Goal: Check status: Check status

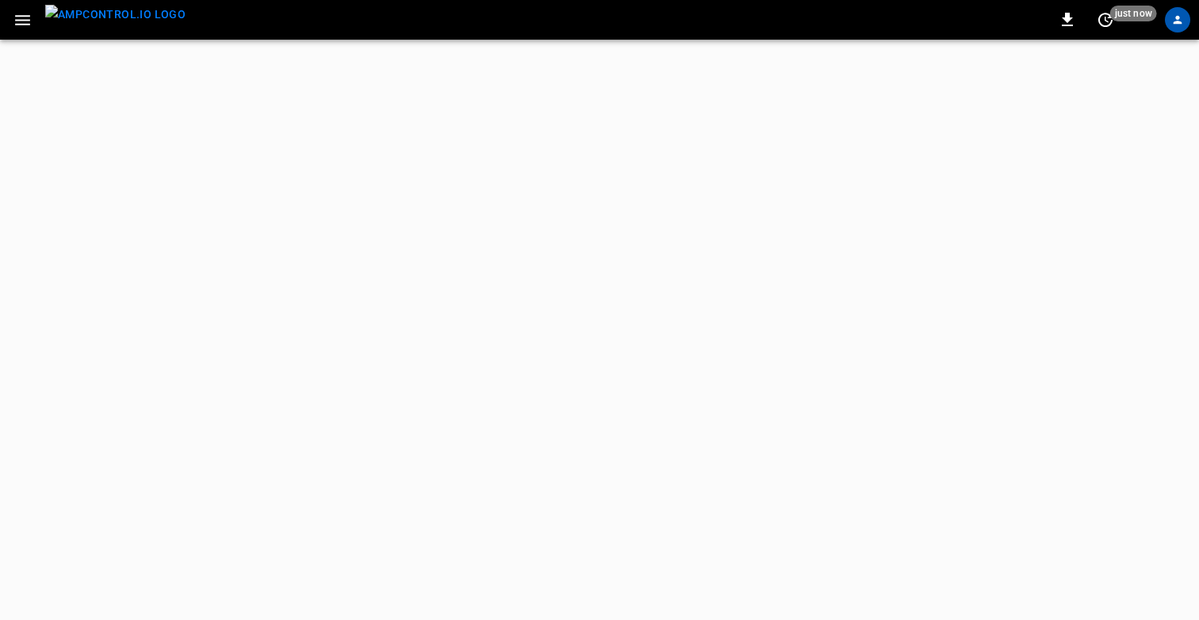
click at [14, 15] on icon "button" at bounding box center [23, 20] width 20 height 20
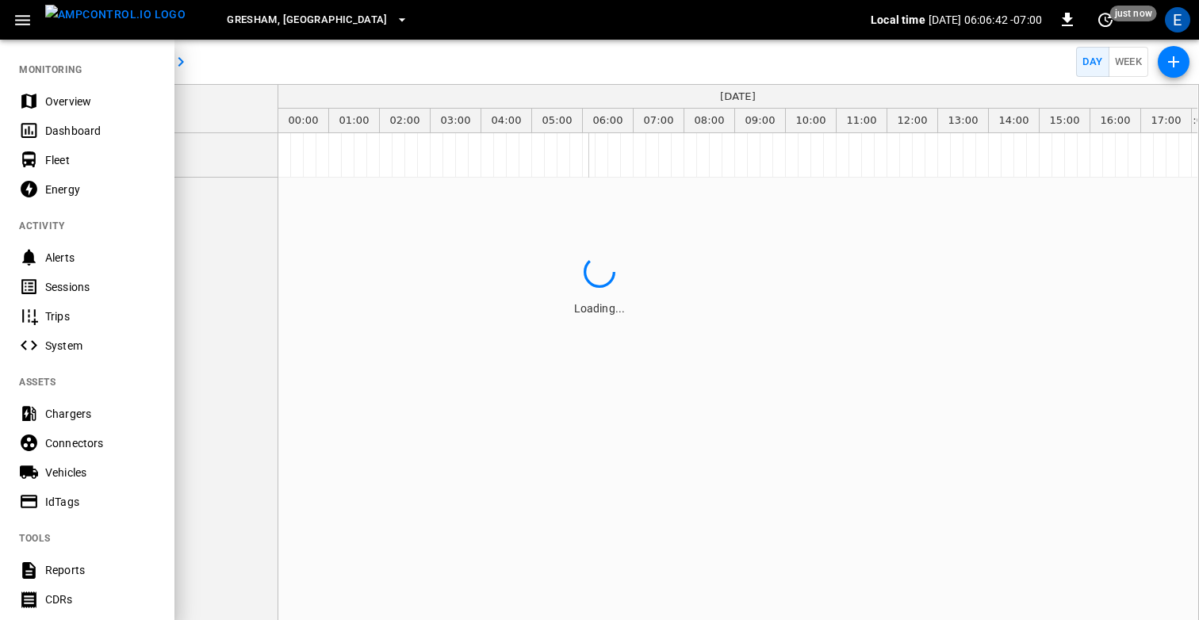
click at [351, 316] on div at bounding box center [599, 310] width 1199 height 620
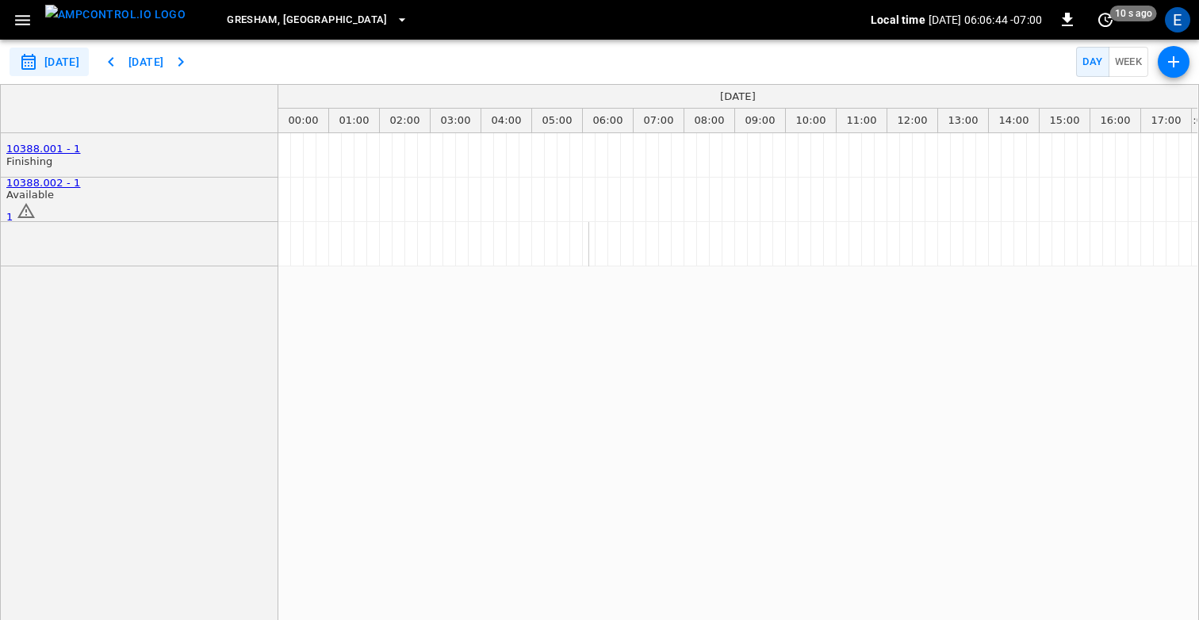
click at [1175, 61] on icon "button" at bounding box center [1173, 61] width 11 height 11
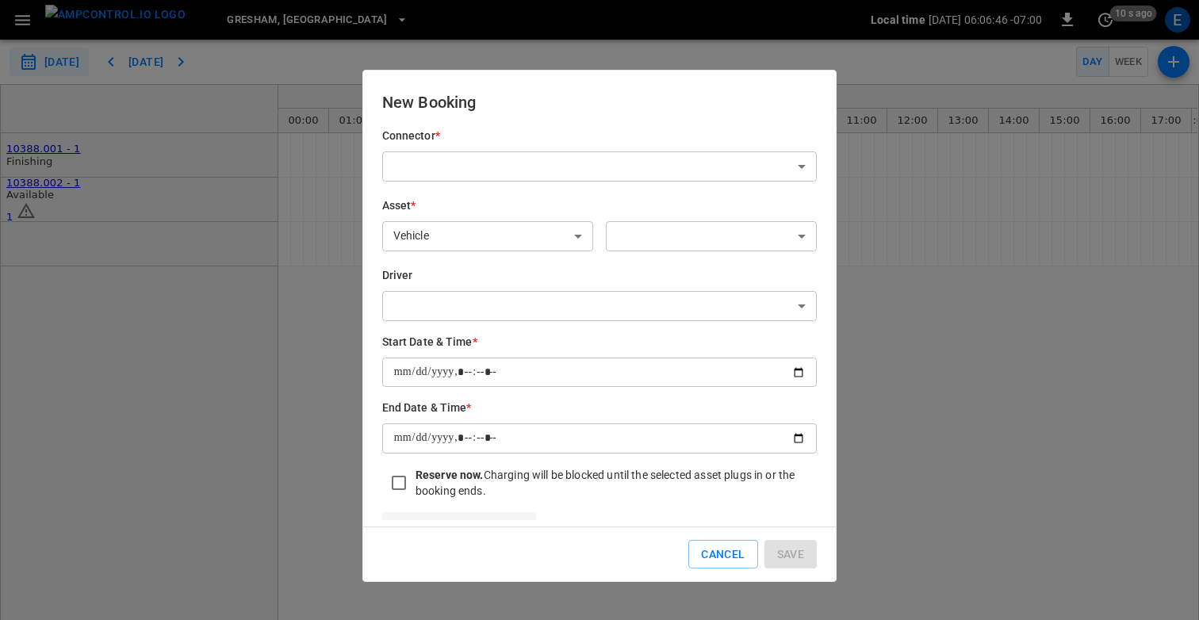
click at [616, 368] on input "datetime-local" at bounding box center [599, 372] width 435 height 29
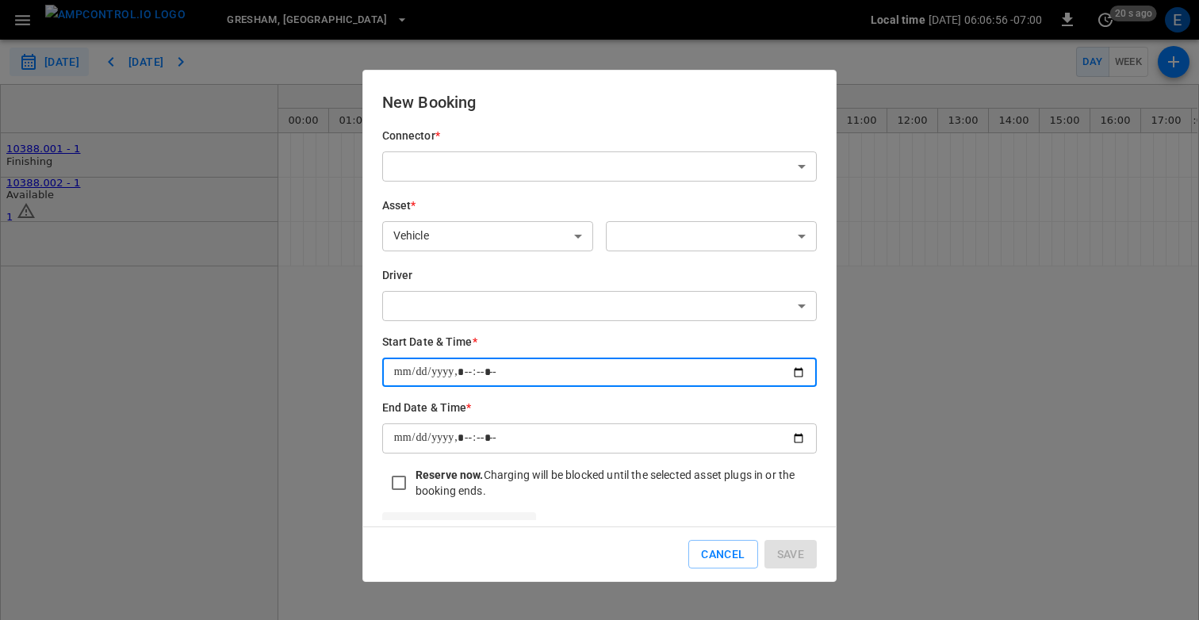
click at [574, 340] on h6 "Start Date & Time *" at bounding box center [599, 342] width 435 height 17
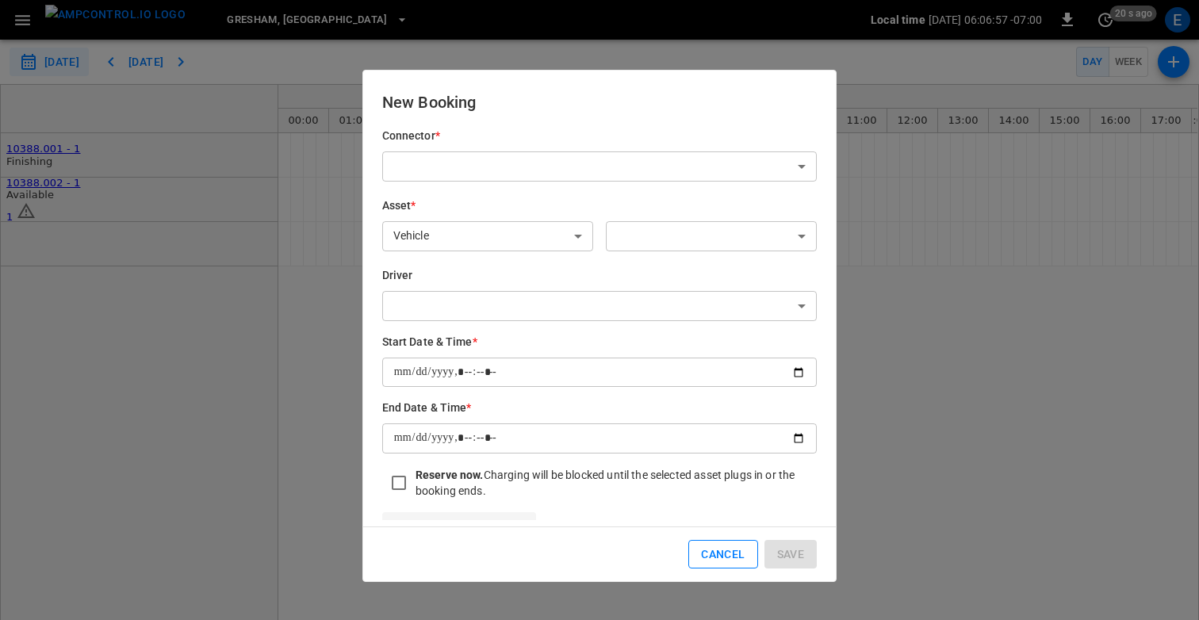
click at [719, 563] on button "Cancel" at bounding box center [723, 554] width 69 height 29
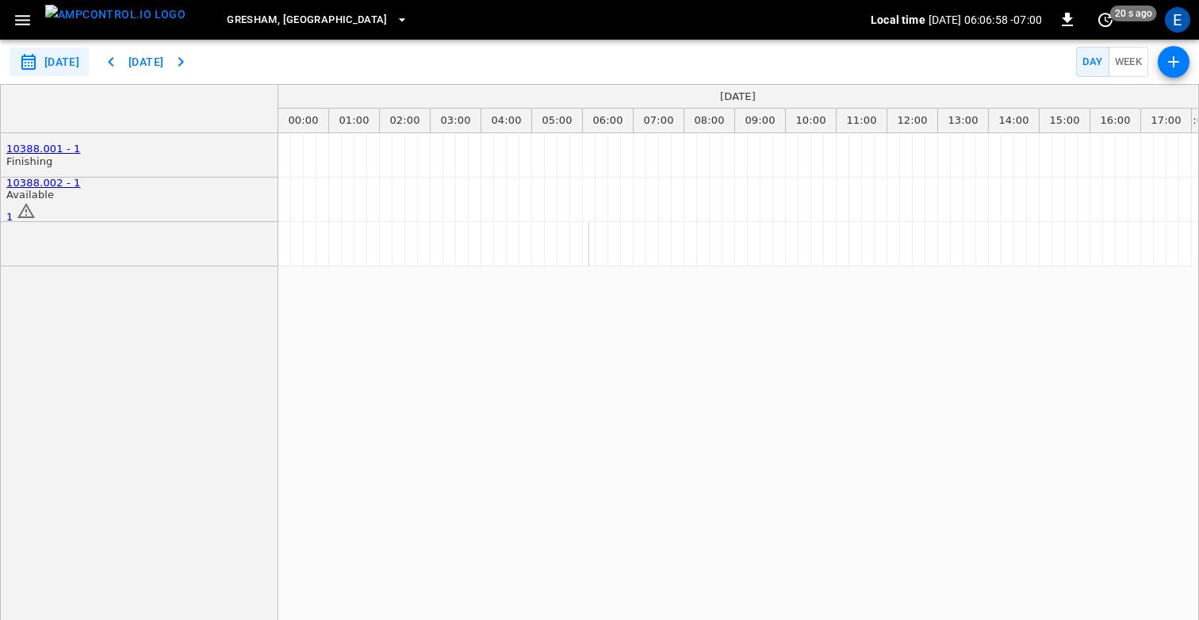
click at [94, 14] on img "menu" at bounding box center [115, 15] width 140 height 20
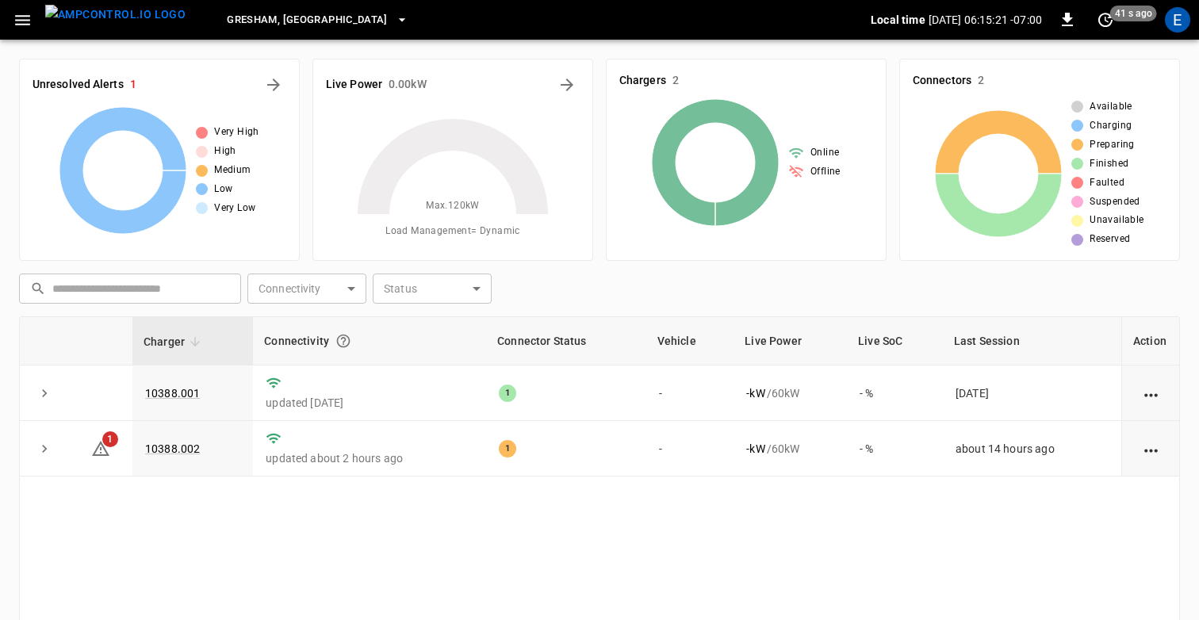
click at [16, 17] on icon "button" at bounding box center [23, 20] width 20 height 20
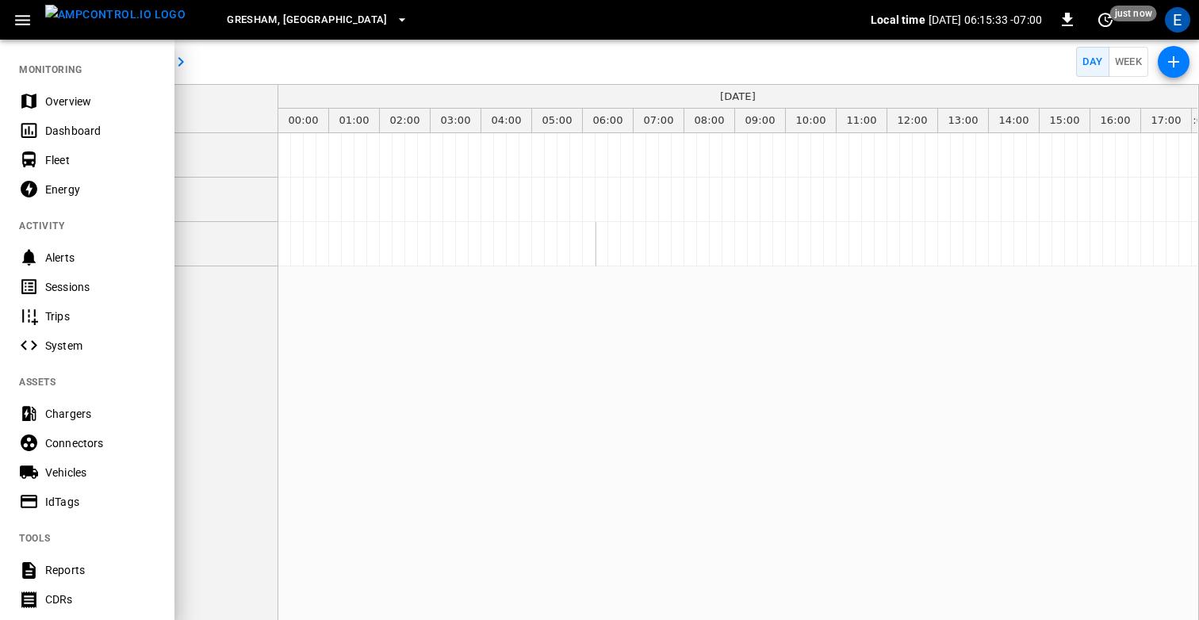
click at [427, 72] on div at bounding box center [599, 310] width 1199 height 620
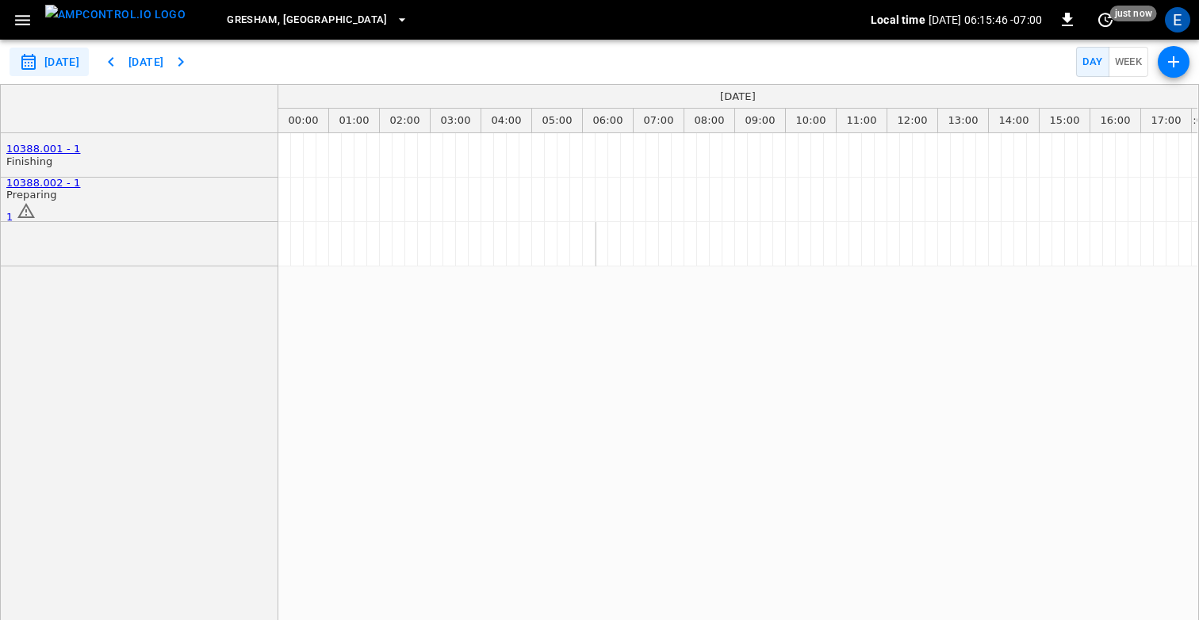
click at [18, 14] on icon "button" at bounding box center [23, 20] width 20 height 20
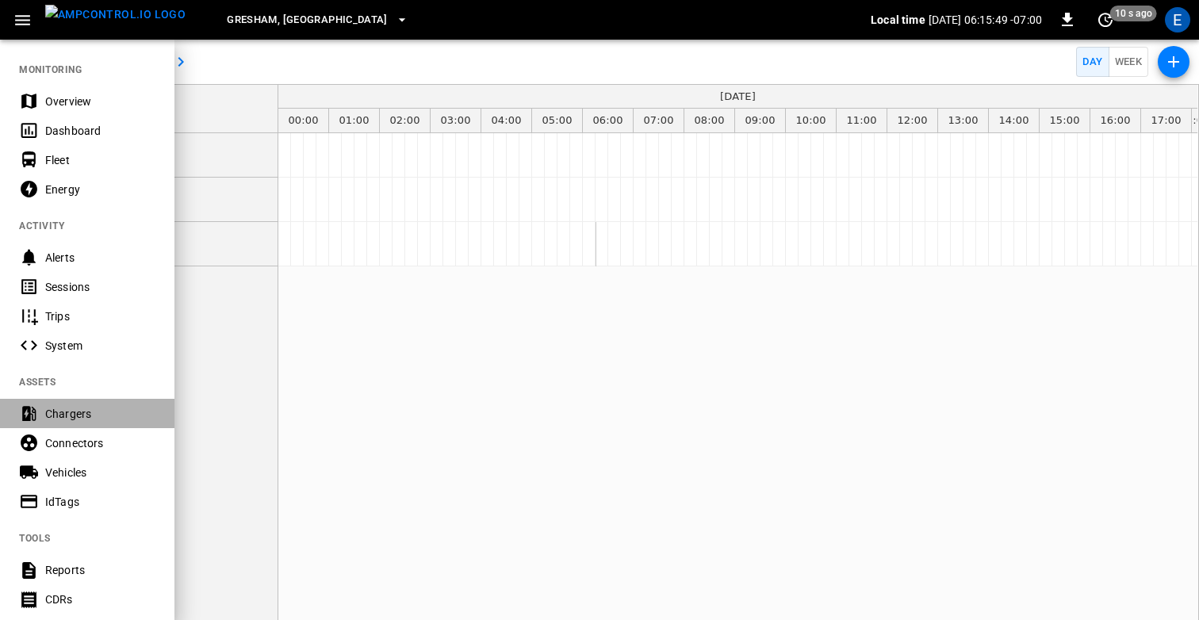
click at [77, 414] on div "Chargers" at bounding box center [100, 414] width 110 height 16
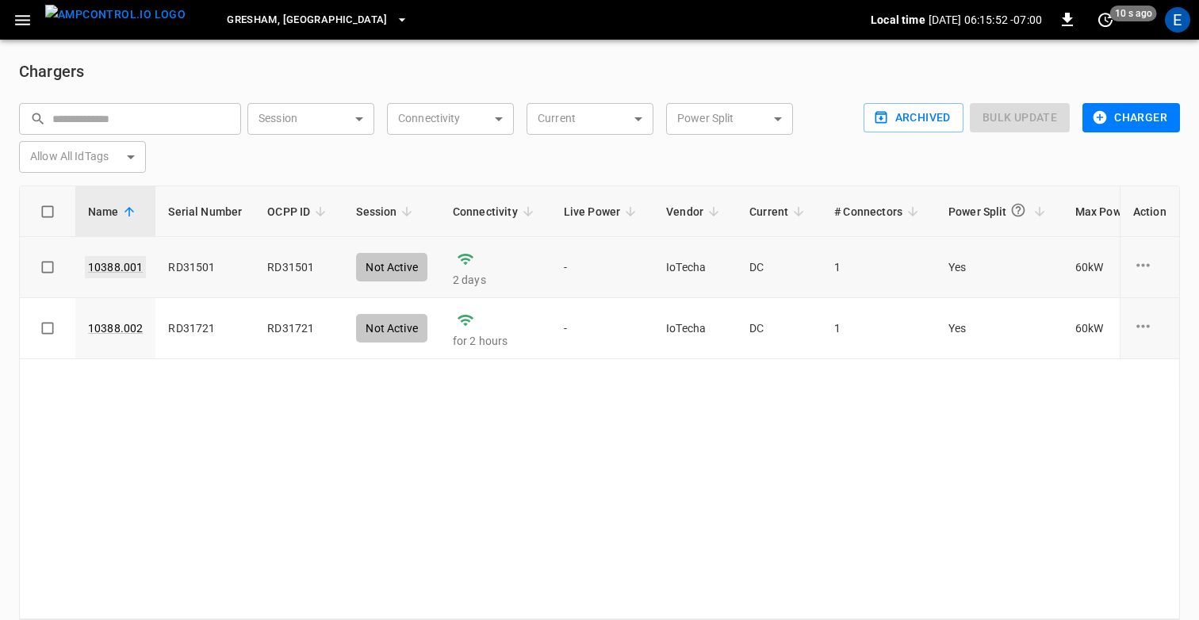
click at [126, 268] on link "10388.001" at bounding box center [115, 267] width 61 height 22
